Goal: Transaction & Acquisition: Purchase product/service

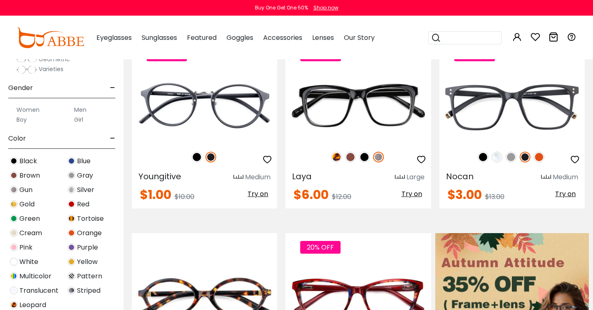
scroll to position [142, 0]
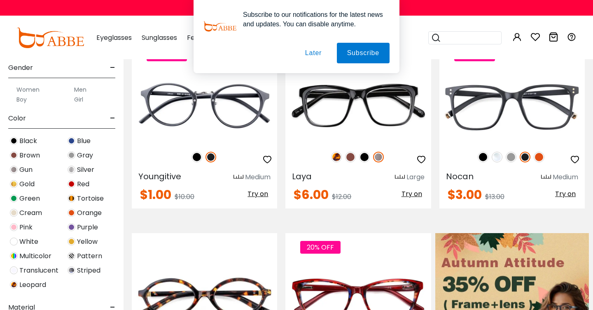
type input "**********"
click at [76, 142] on div "Blue" at bounding box center [91, 140] width 58 height 11
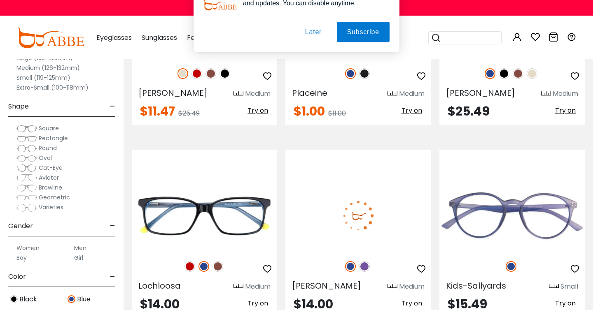
scroll to position [1259, 0]
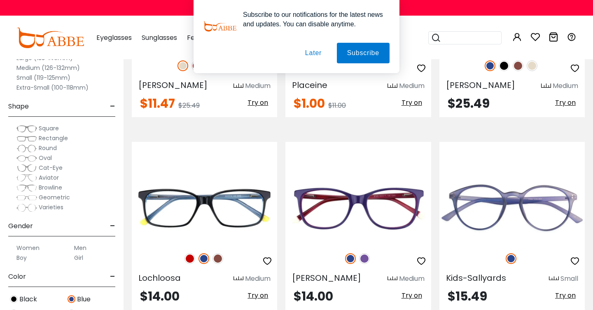
type input "**********"
click at [0, 0] on button "Later" at bounding box center [0, 0] width 0 height 0
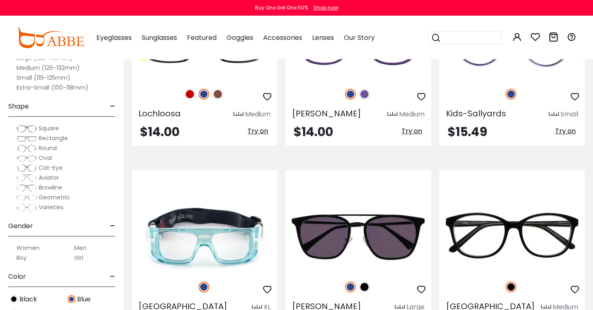
scroll to position [1424, 0]
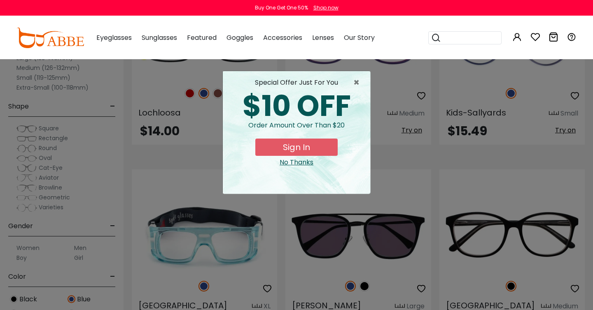
click at [302, 162] on div "No Thanks" at bounding box center [296, 163] width 134 height 10
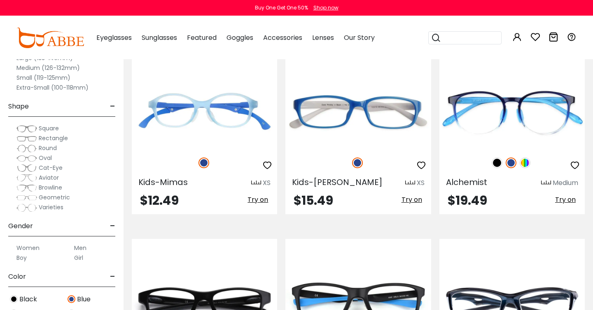
scroll to position [2085, 0]
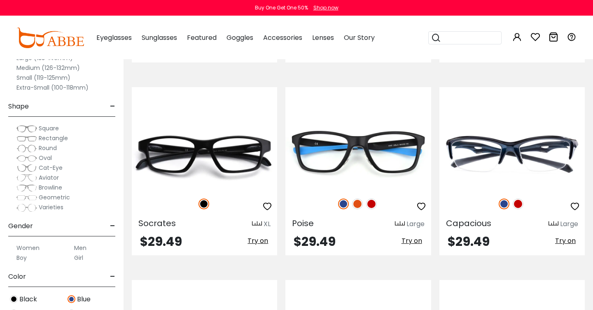
click at [35, 250] on label "Women" at bounding box center [27, 248] width 23 height 10
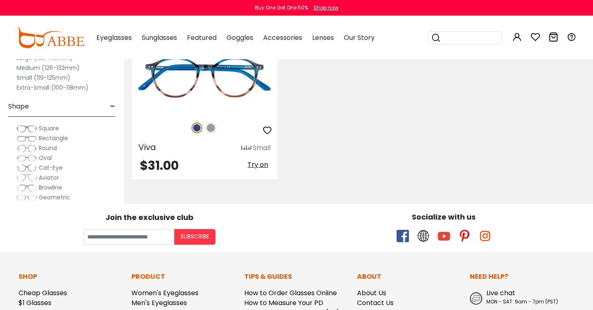
scroll to position [3515, 0]
